Goal: Find specific page/section: Find specific page/section

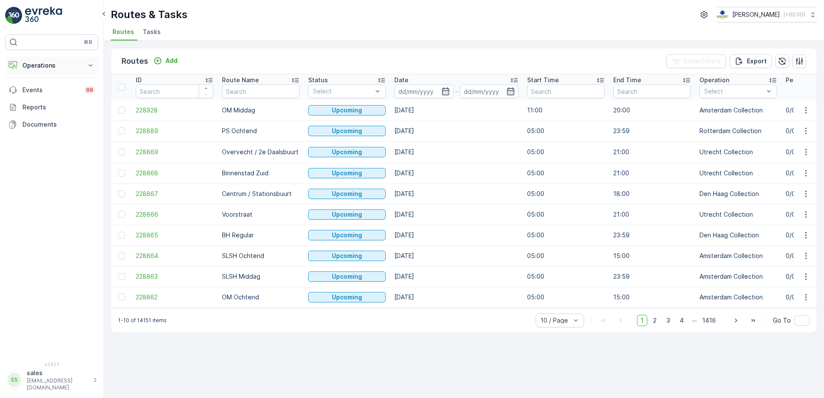
click at [48, 65] on p "Operations" at bounding box center [51, 65] width 59 height 9
click at [44, 95] on p "Planning" at bounding box center [34, 92] width 24 height 9
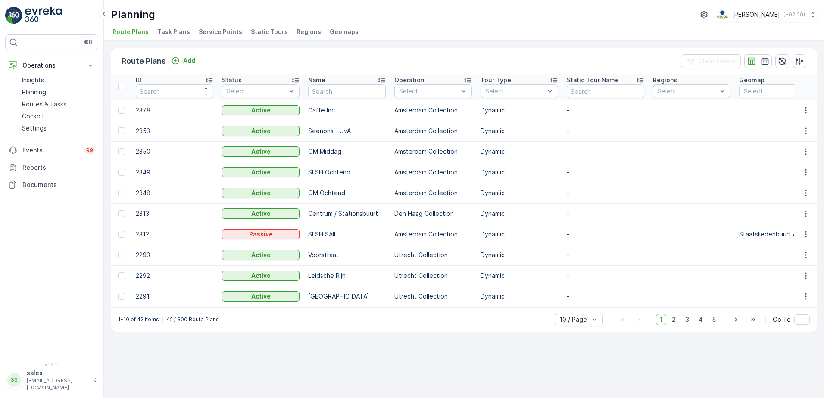
click at [210, 31] on span "Service Points" at bounding box center [221, 32] width 44 height 9
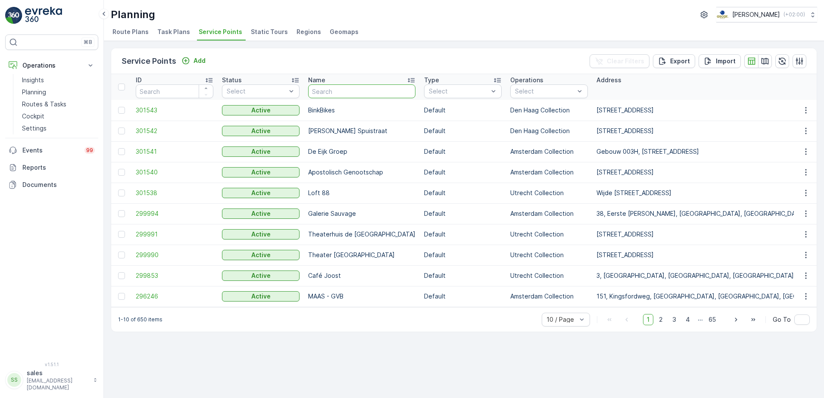
click at [334, 90] on input "text" at bounding box center [361, 91] width 107 height 14
type input "claar"
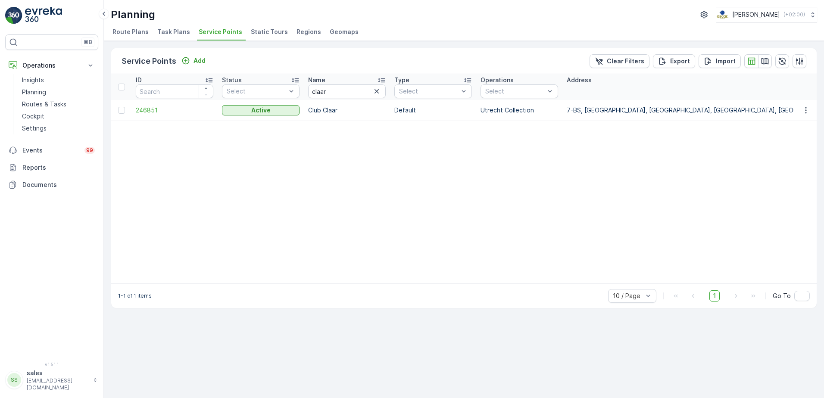
click at [150, 108] on span "246851" at bounding box center [175, 110] width 78 height 9
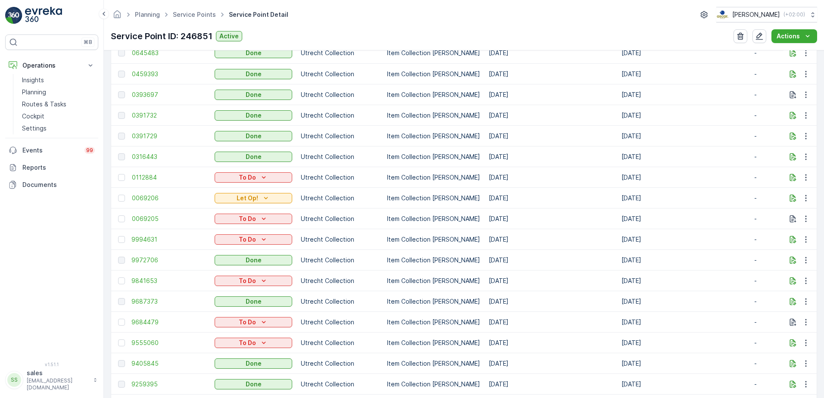
scroll to position [508, 0]
